Goal: Information Seeking & Learning: Understand process/instructions

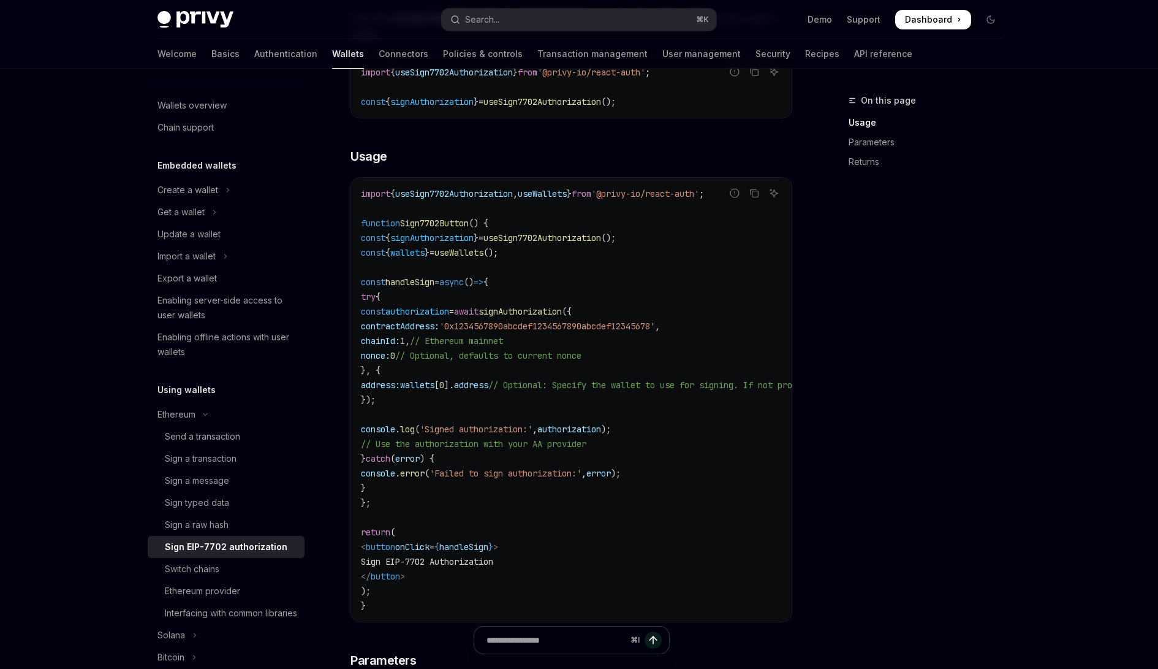
scroll to position [23, 0]
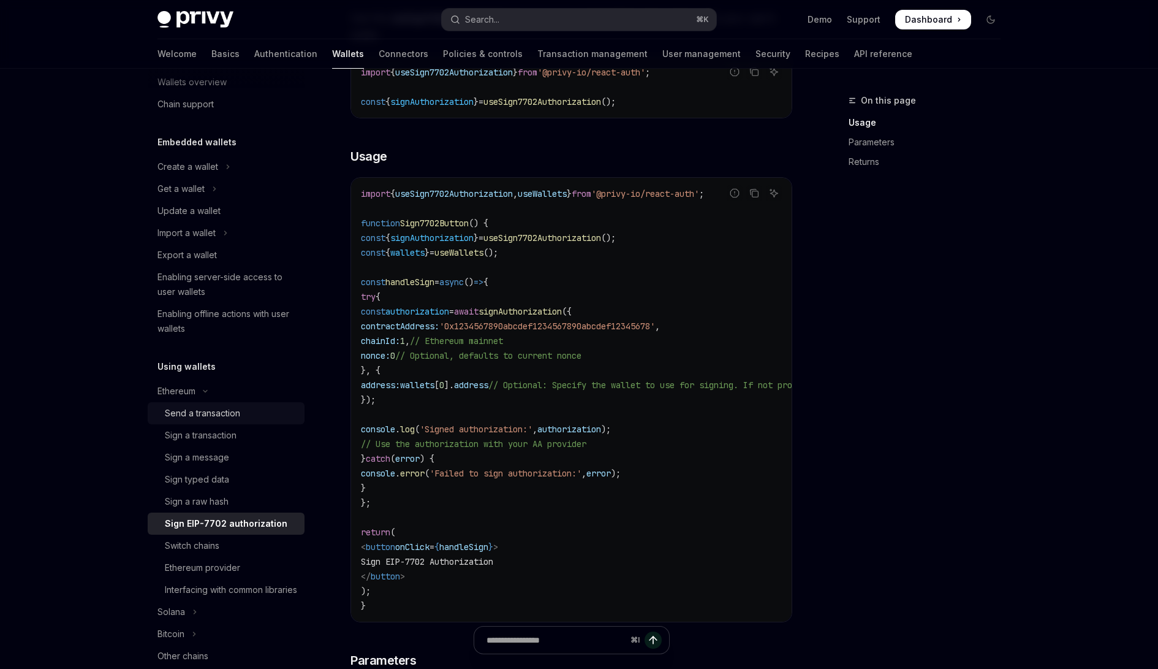
click at [229, 403] on link "Send a transaction" at bounding box center [226, 413] width 157 height 22
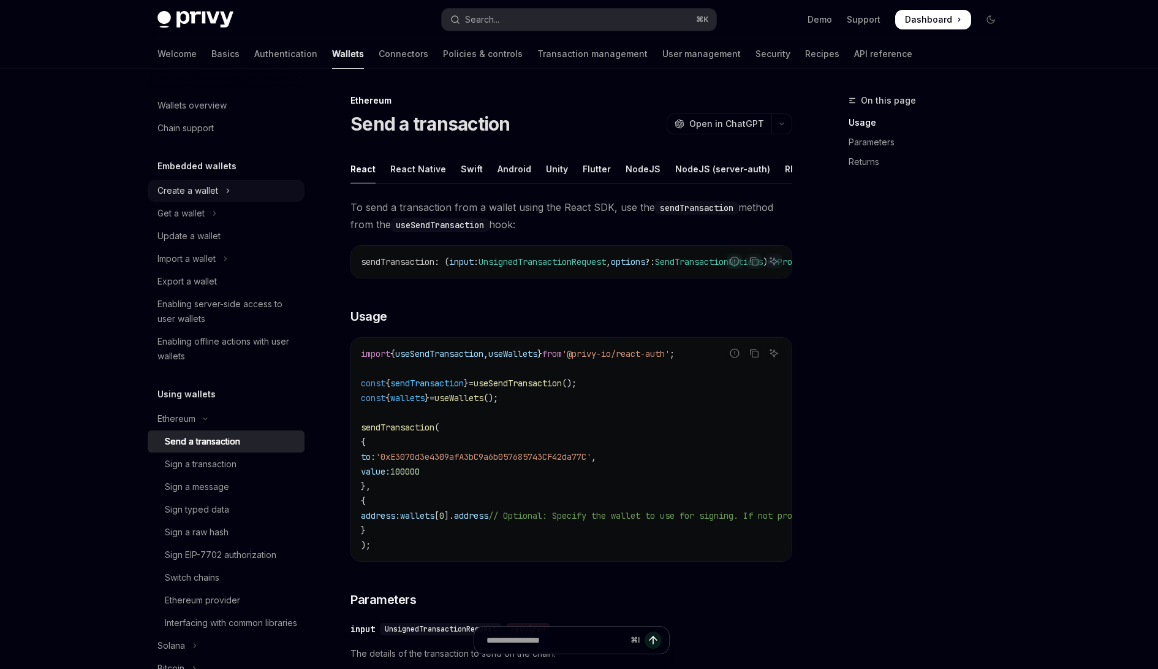
click at [229, 191] on icon "Toggle Create a wallet section" at bounding box center [228, 190] width 5 height 15
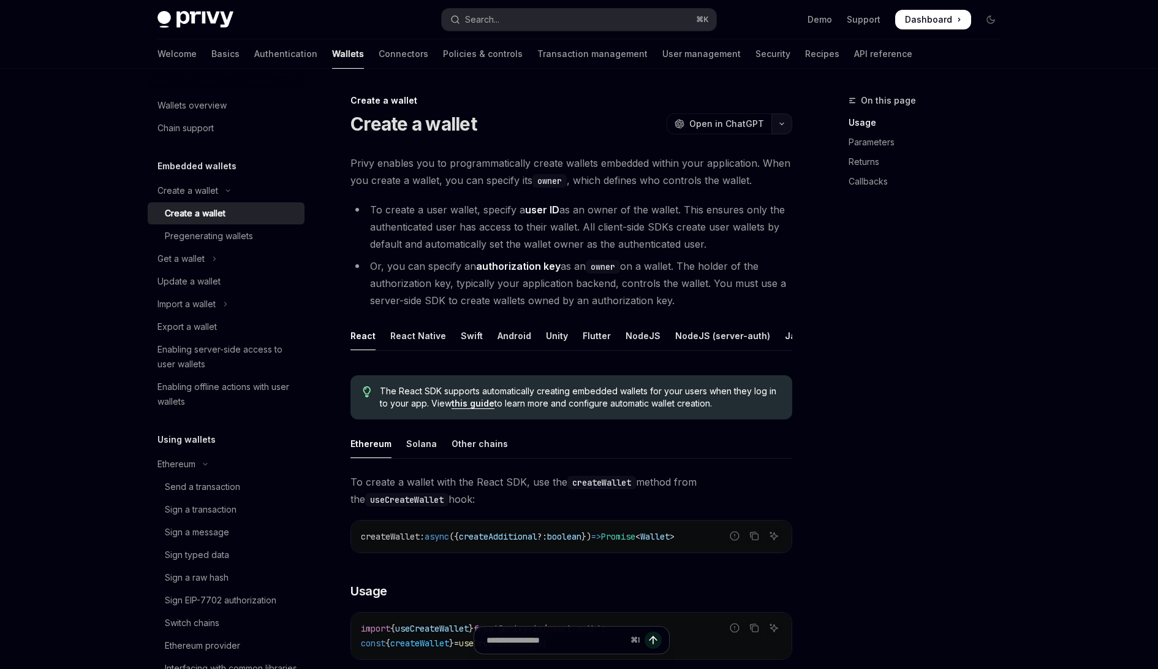
click at [783, 124] on icon "button" at bounding box center [782, 123] width 15 height 5
click at [724, 237] on div "View as Markdown" at bounding box center [700, 238] width 95 height 12
click at [264, 232] on div "Pregenerating wallets" at bounding box center [231, 236] width 132 height 15
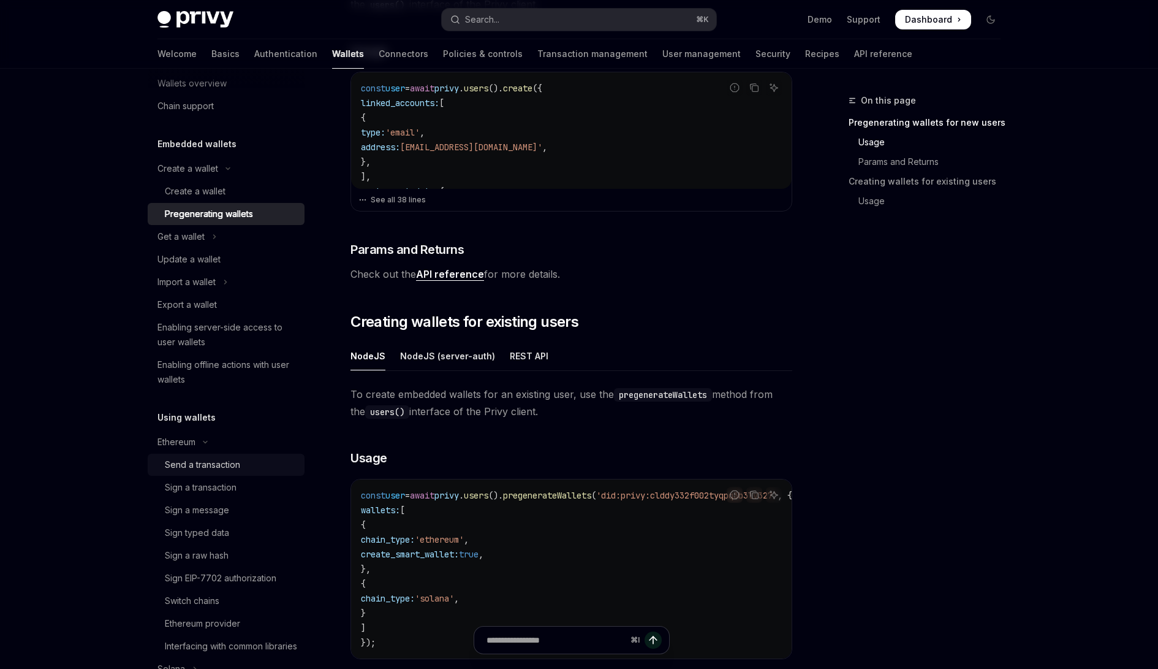
scroll to position [64, 0]
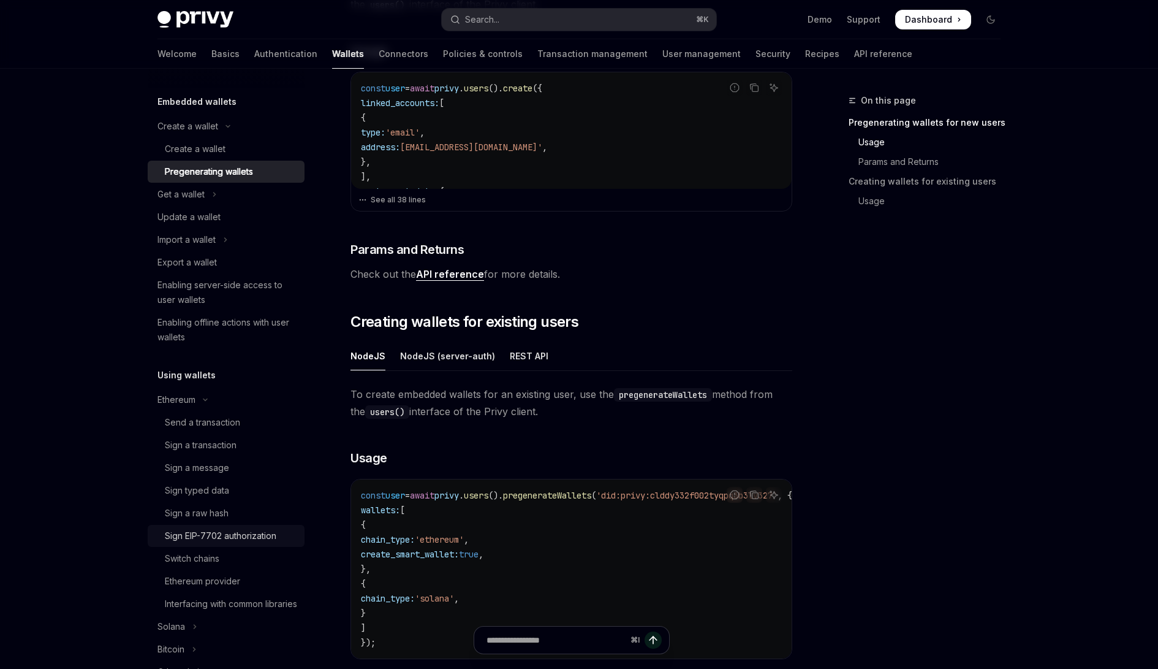
click at [254, 539] on div "Sign EIP-7702 authorization" at bounding box center [221, 535] width 112 height 15
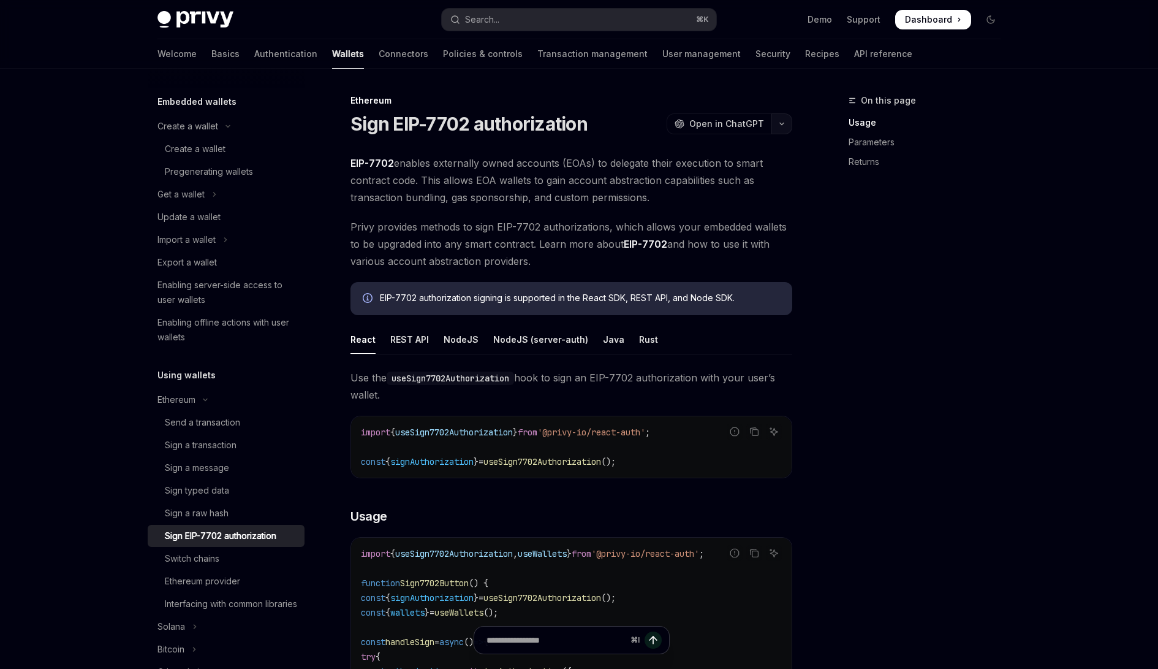
click at [787, 126] on icon "button" at bounding box center [782, 123] width 15 height 5
click at [729, 238] on div "View as Markdown" at bounding box center [700, 238] width 95 height 12
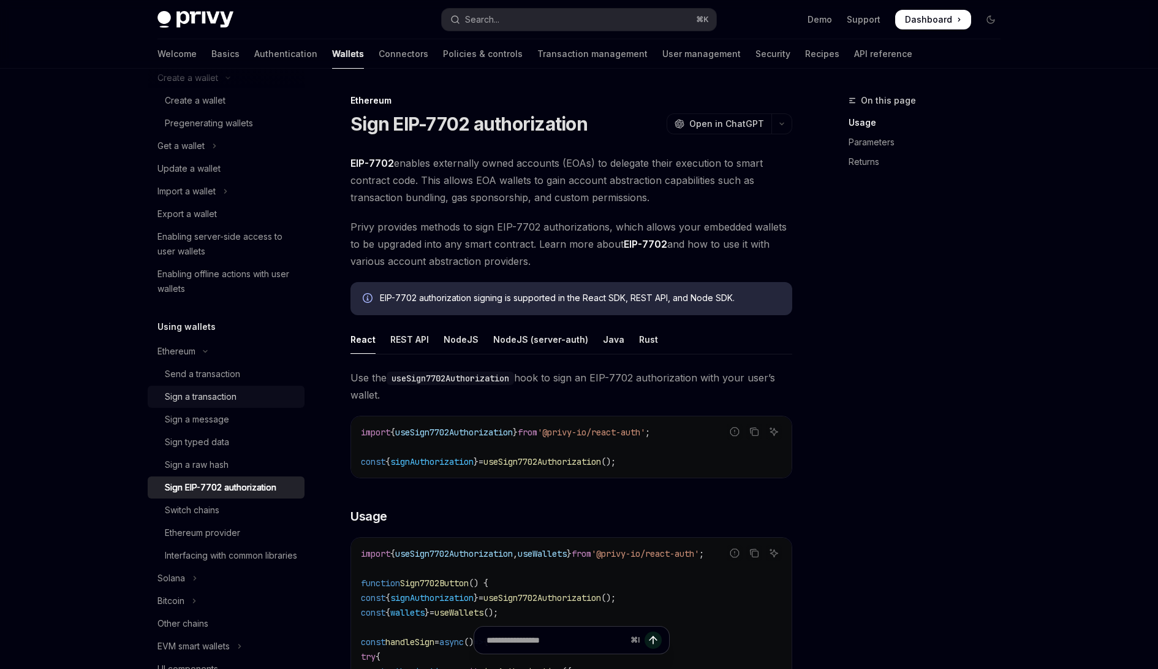
scroll to position [119, 0]
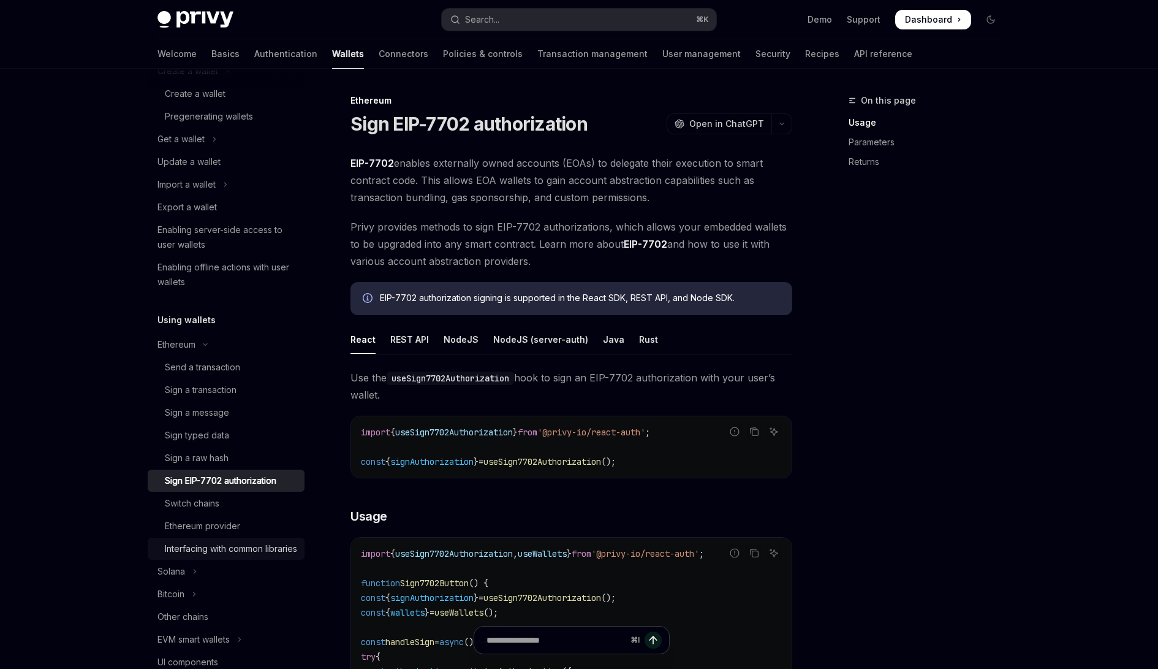
click at [229, 556] on div "Interfacing with common libraries" at bounding box center [231, 548] width 132 height 15
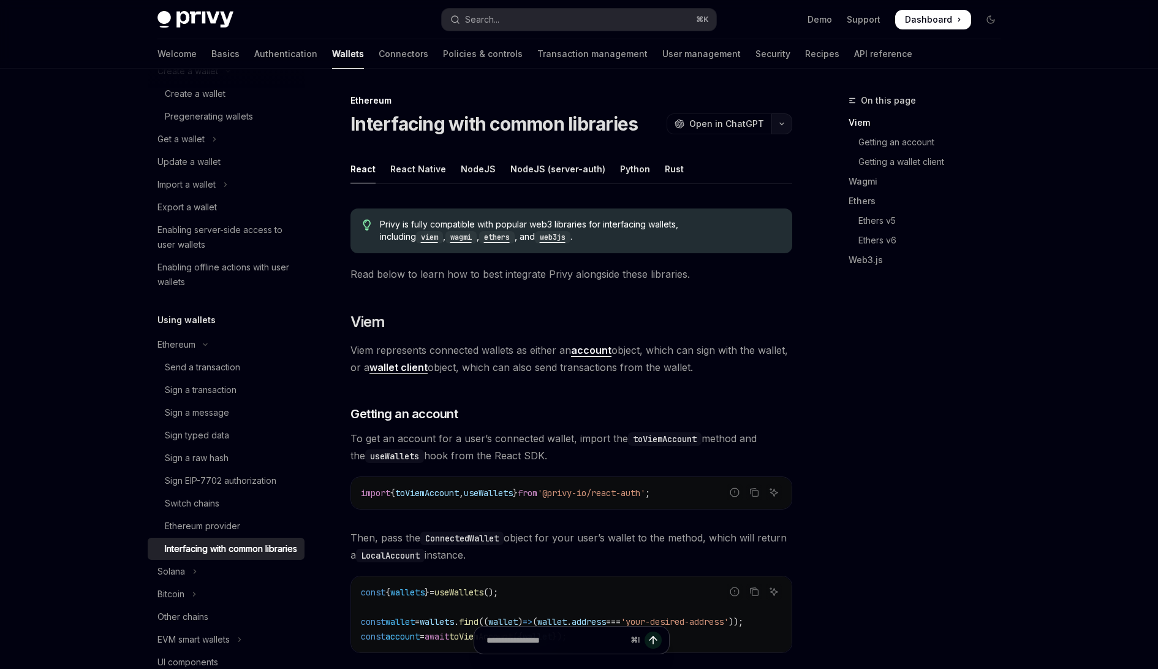
click at [784, 123] on icon "button" at bounding box center [782, 123] width 15 height 5
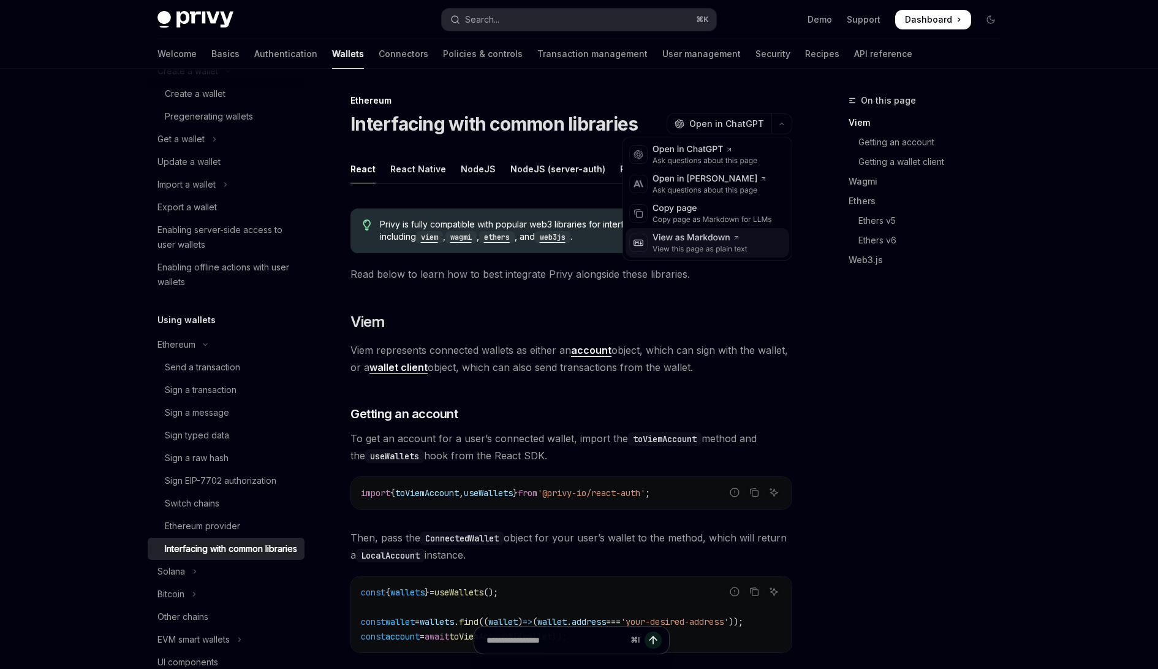
click at [696, 246] on div "View this page as plain text" at bounding box center [700, 249] width 95 height 10
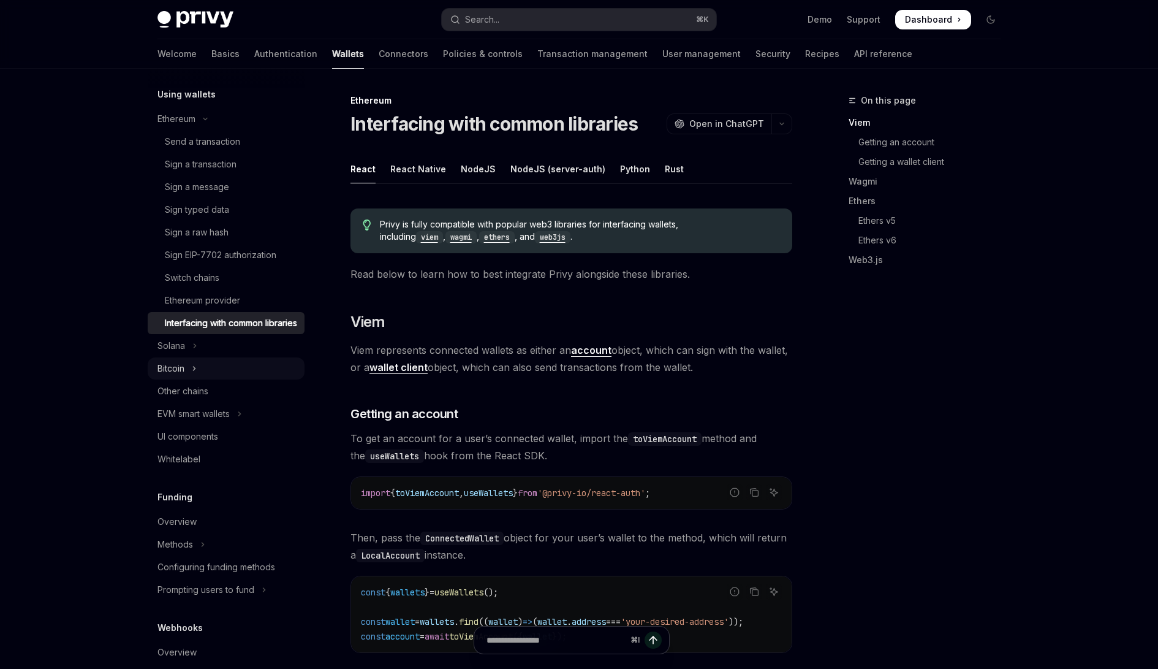
scroll to position [356, 0]
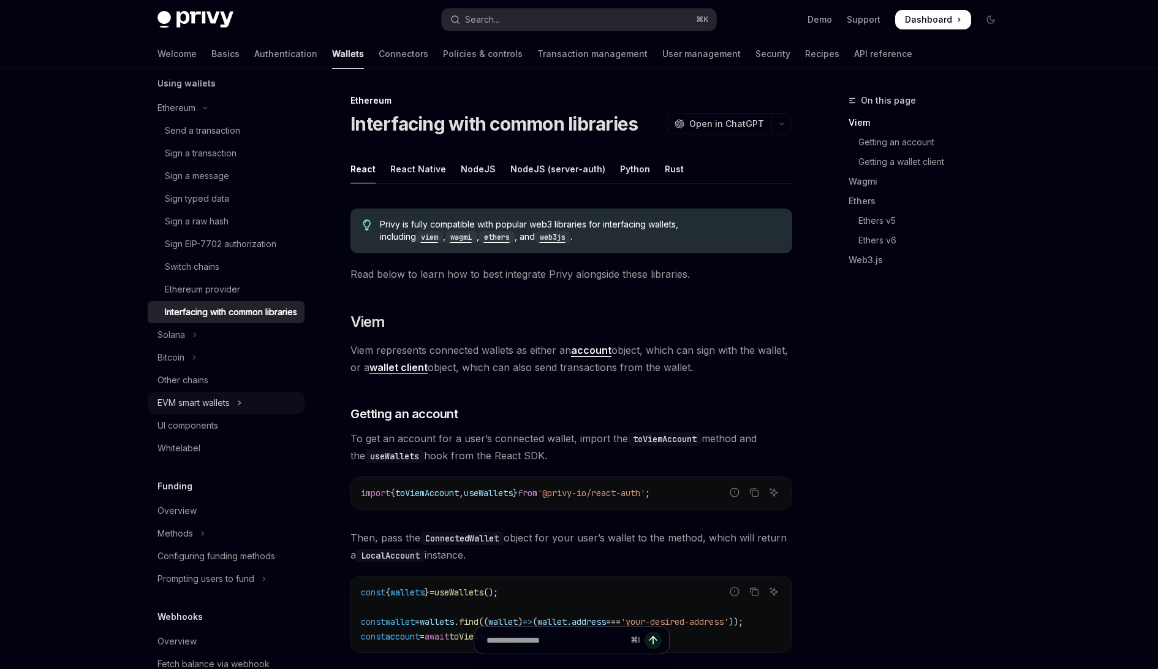
click at [256, 414] on button "EVM smart wallets" at bounding box center [226, 403] width 157 height 22
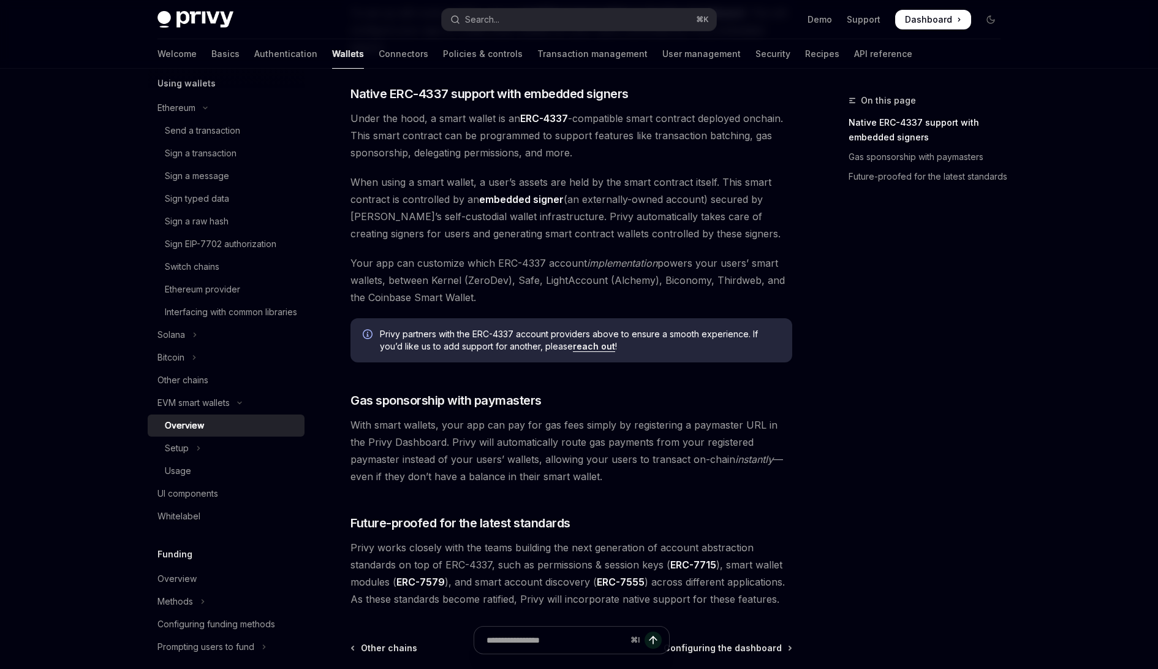
scroll to position [812, 0]
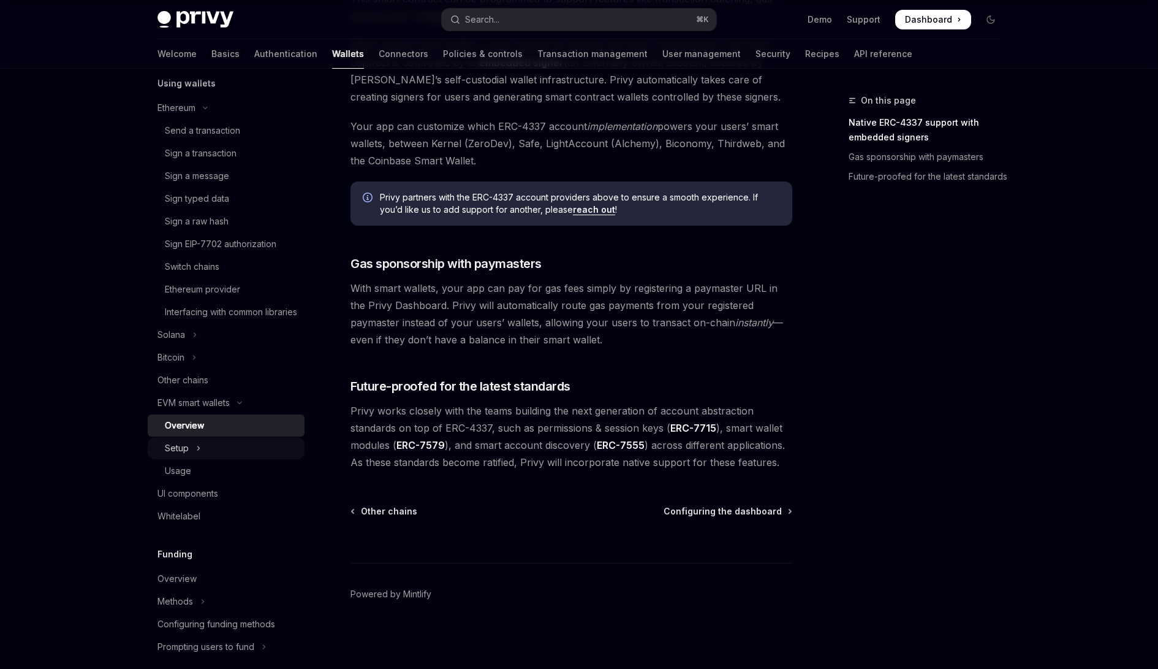
click at [200, 459] on button "Setup" at bounding box center [226, 448] width 157 height 22
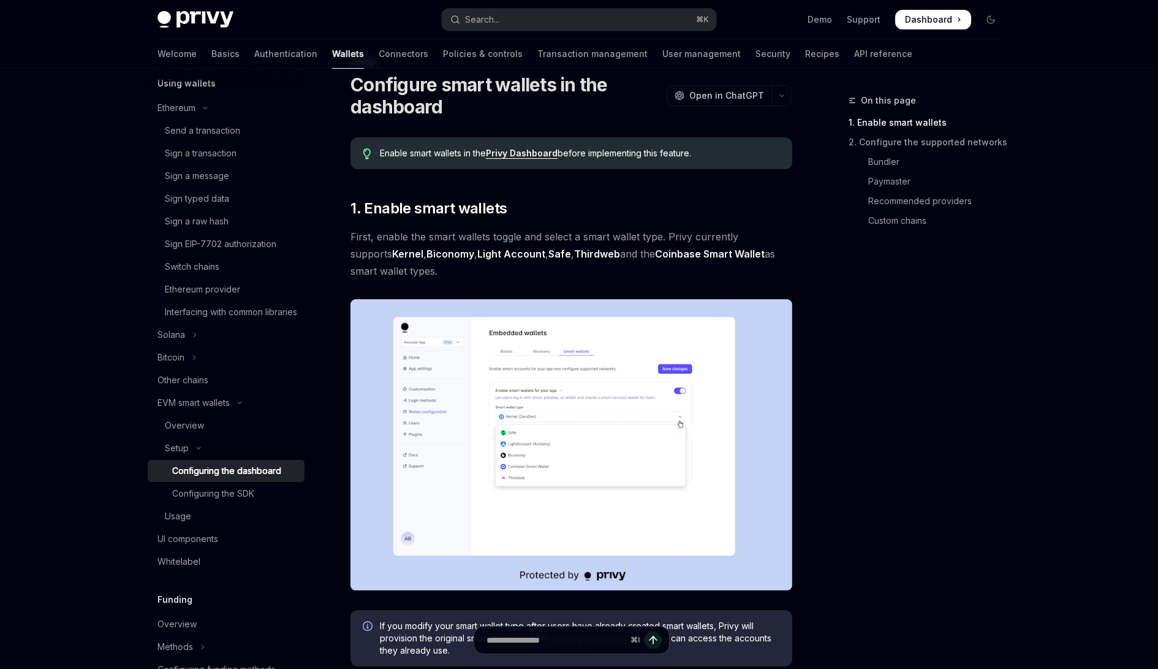
scroll to position [433, 0]
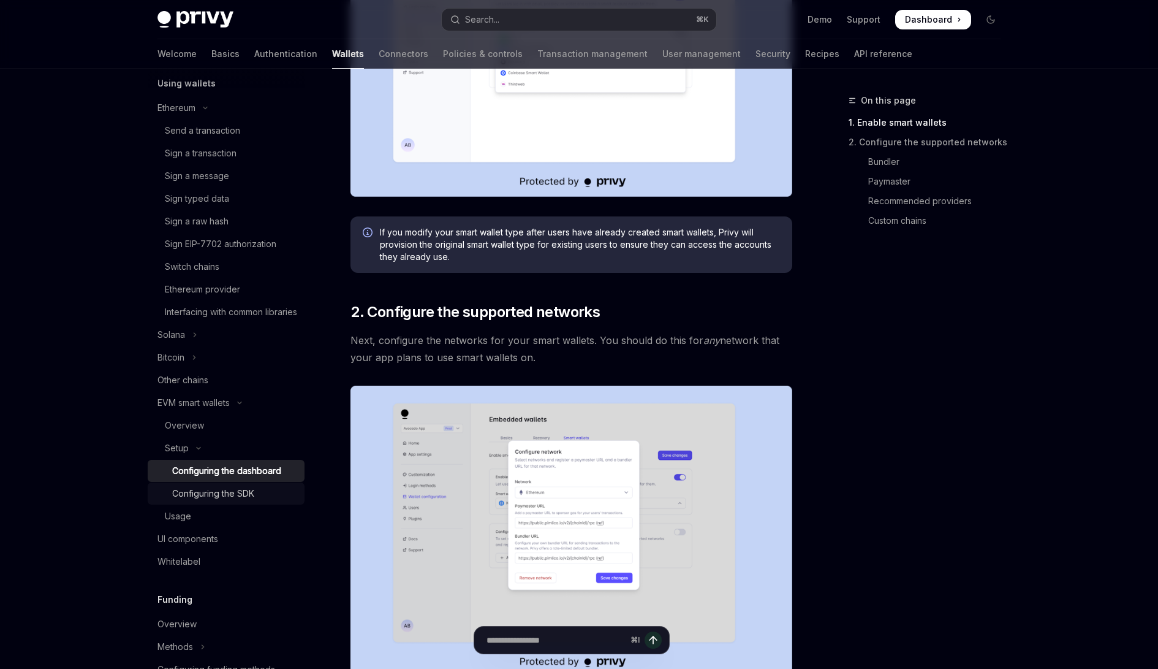
click at [229, 501] on div "Configuring the SDK" at bounding box center [213, 493] width 82 height 15
type textarea "*"
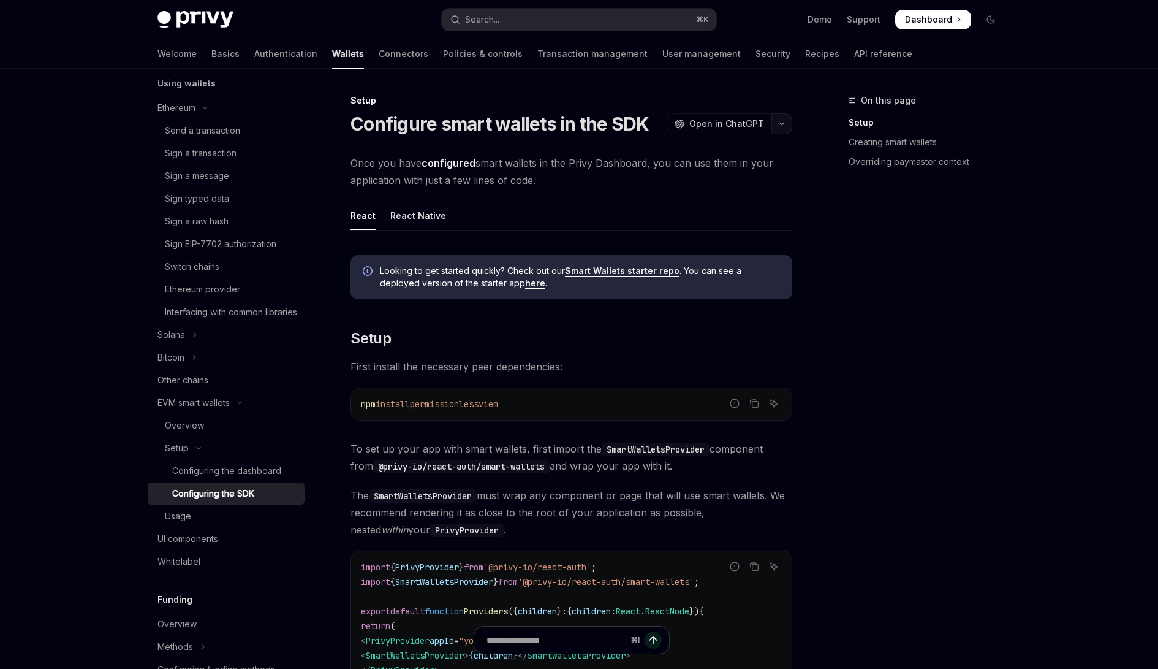
click at [782, 128] on button "button" at bounding box center [782, 123] width 21 height 21
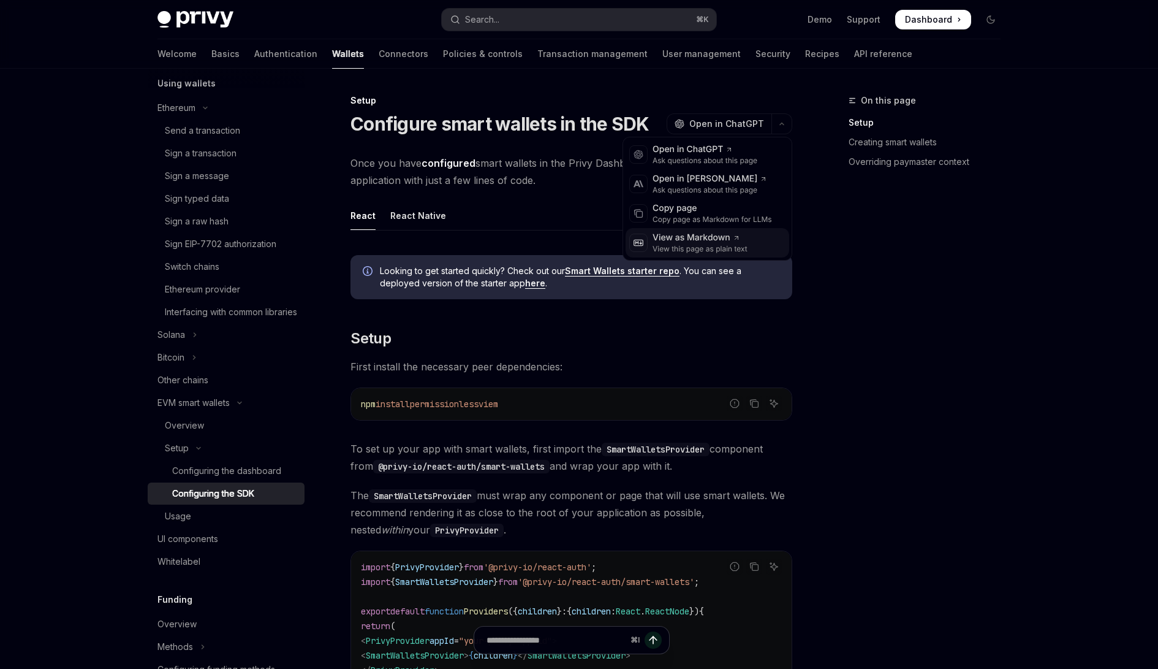
click at [735, 235] on icon at bounding box center [736, 237] width 7 height 7
